Goal: Navigation & Orientation: Go to known website

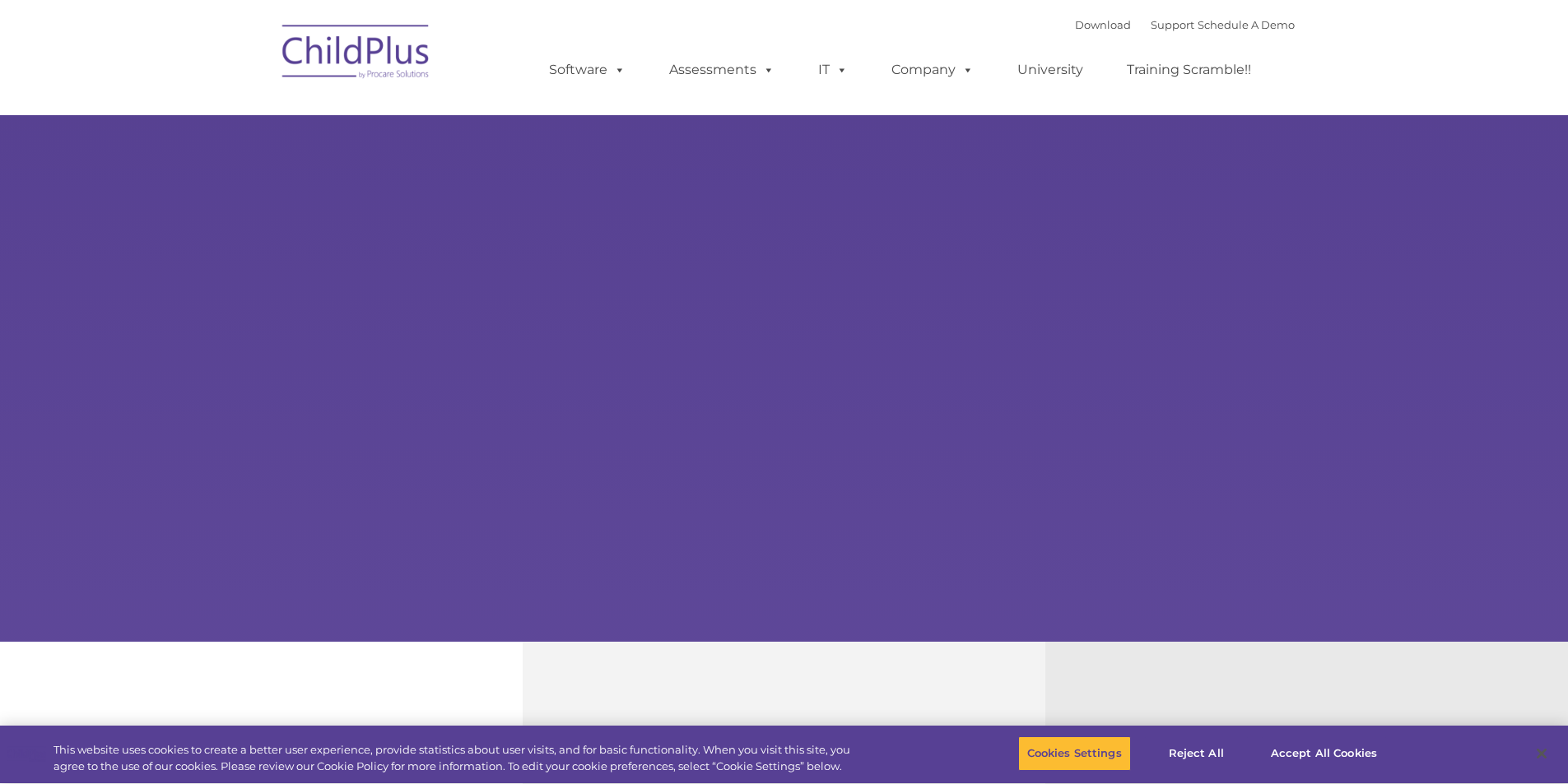
select select "MEDIUM"
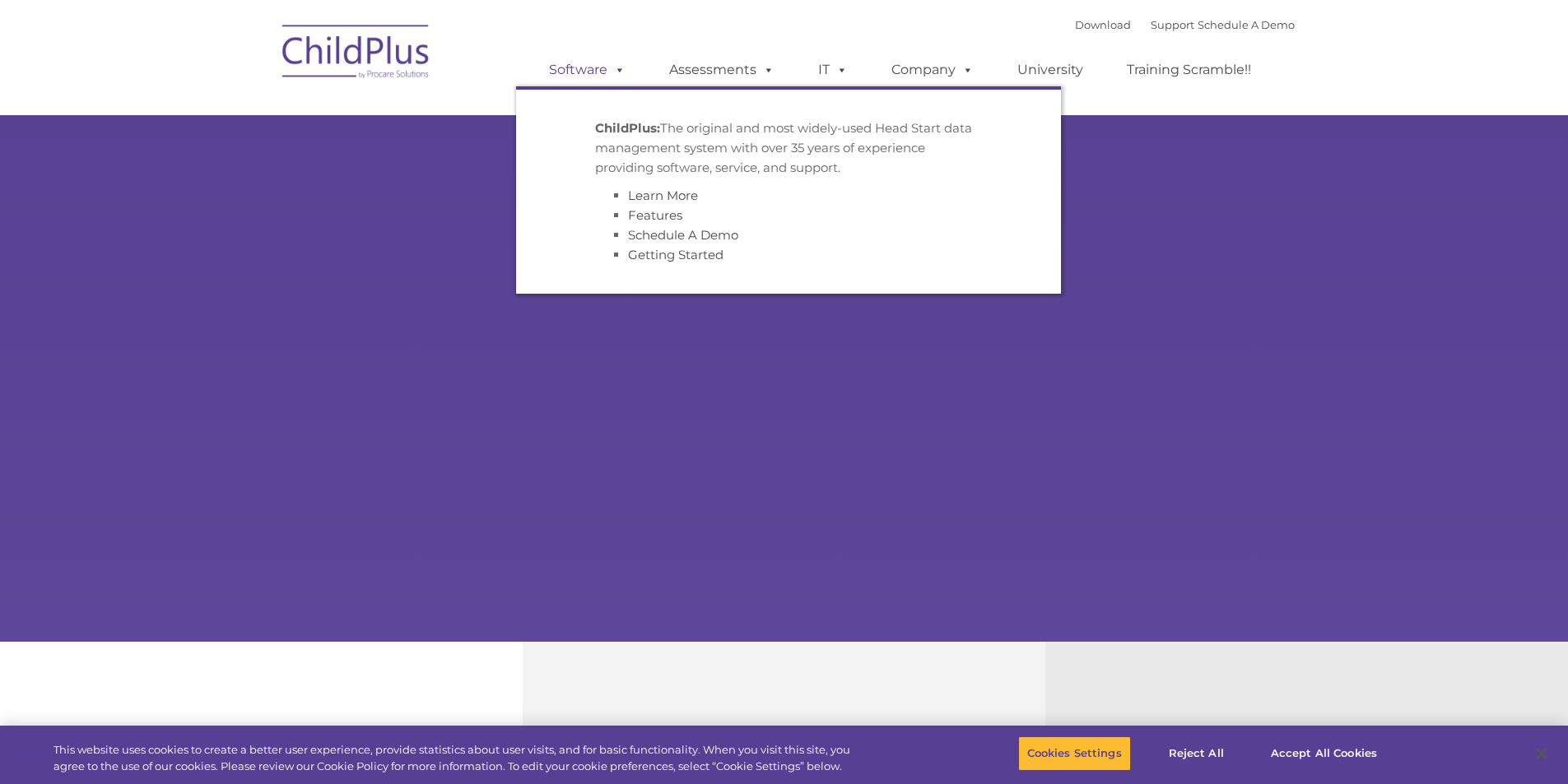
click at [626, 70] on span at bounding box center [616, 69] width 18 height 15
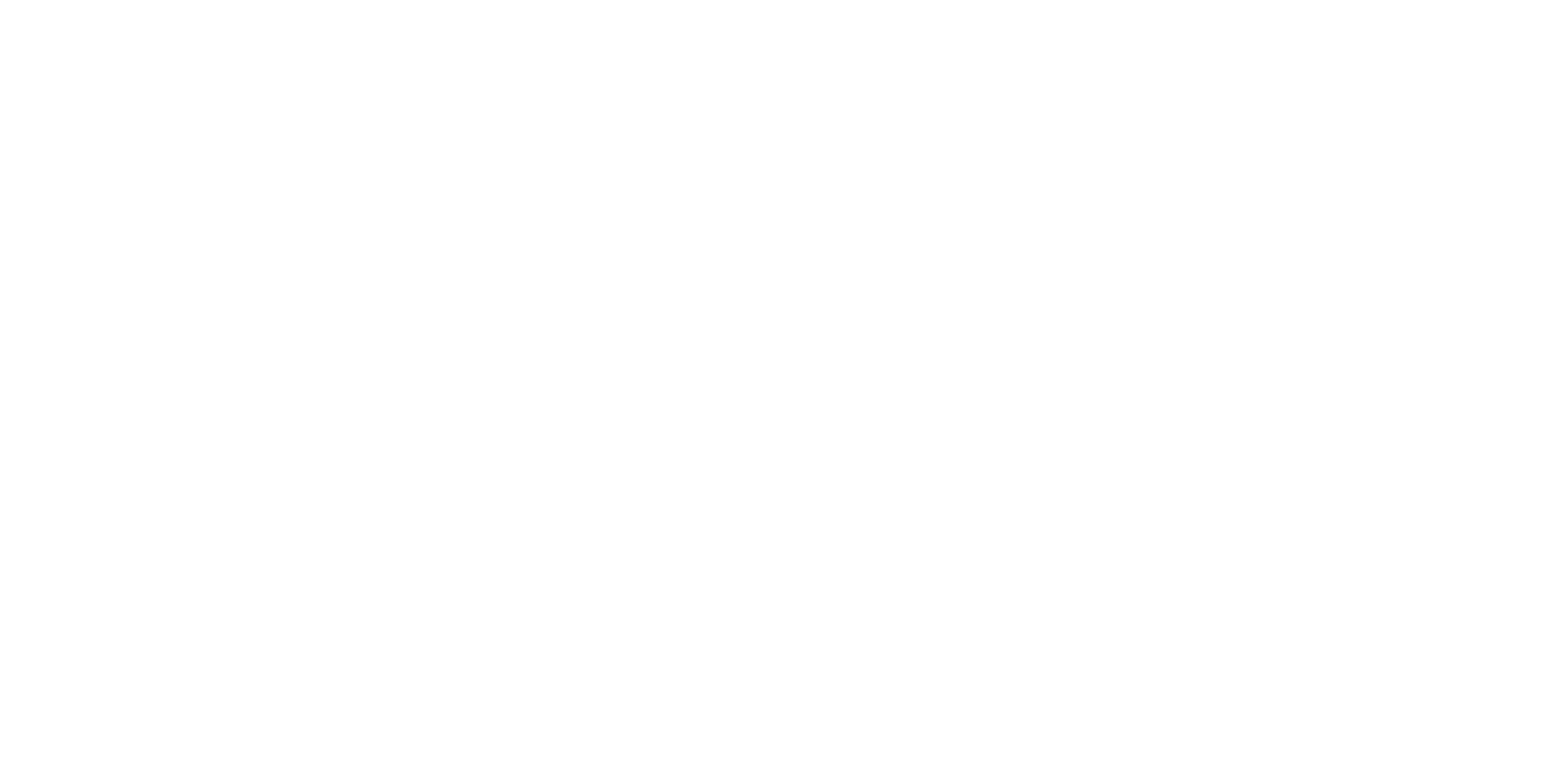
click at [0, 0] on html at bounding box center [0, 0] width 0 height 0
